Goal: Information Seeking & Learning: Learn about a topic

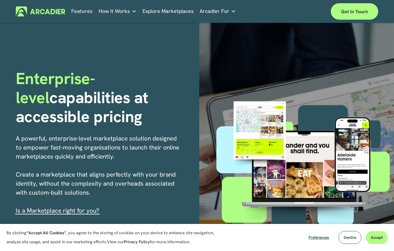
click at [80, 13] on link "Features" at bounding box center [81, 11] width 21 height 10
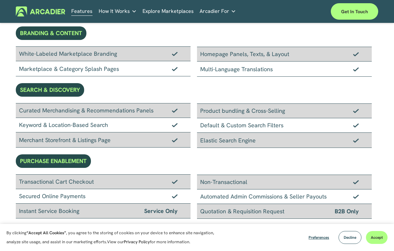
scroll to position [48, 0]
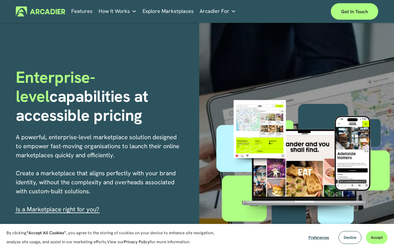
scroll to position [958, 0]
